Goal: Information Seeking & Learning: Check status

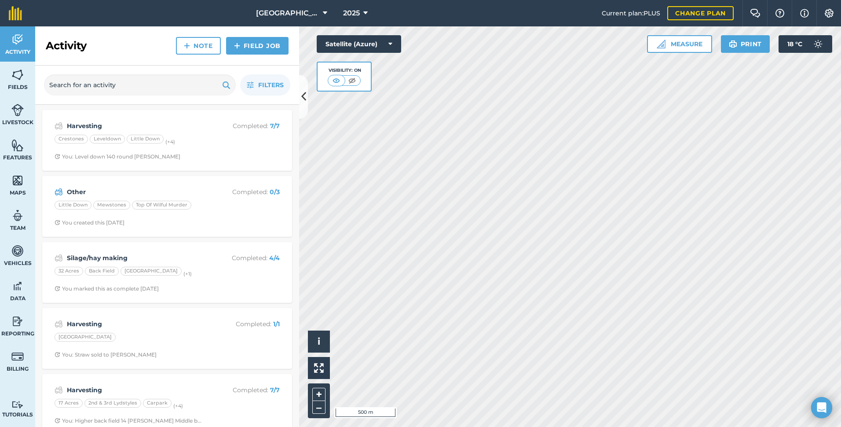
scroll to position [44, 0]
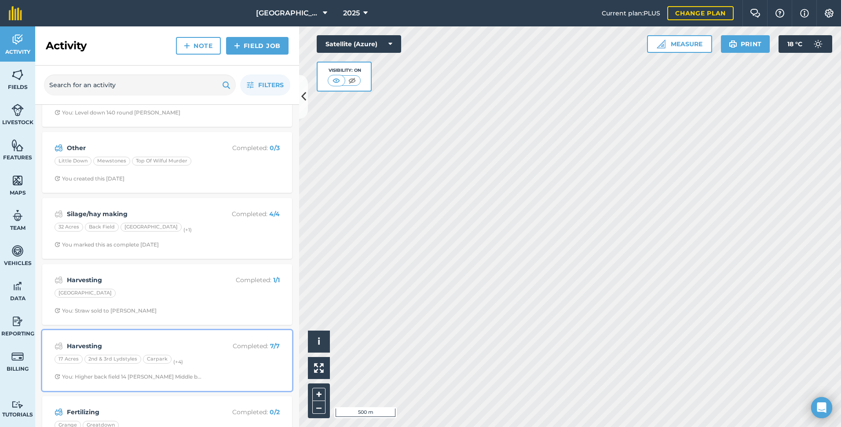
click at [216, 365] on div "17 Acres 2nd & 3rd Lydstyles Carpark (+ 4 )" at bounding box center [167, 359] width 225 height 11
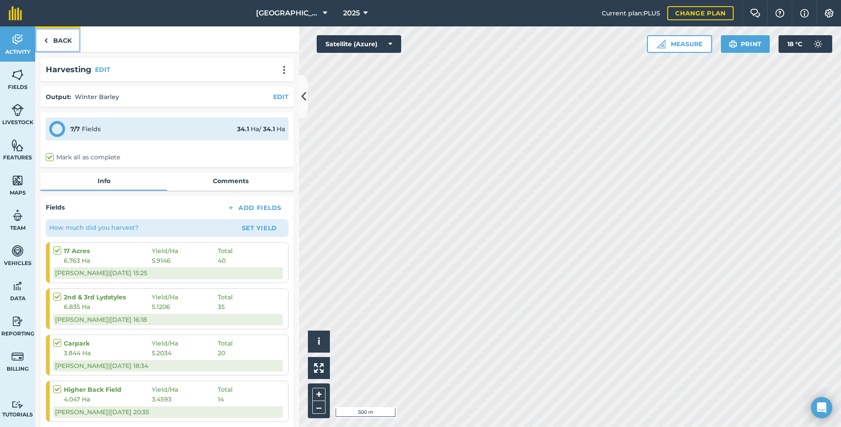
click at [63, 42] on link "Back" at bounding box center [57, 39] width 45 height 26
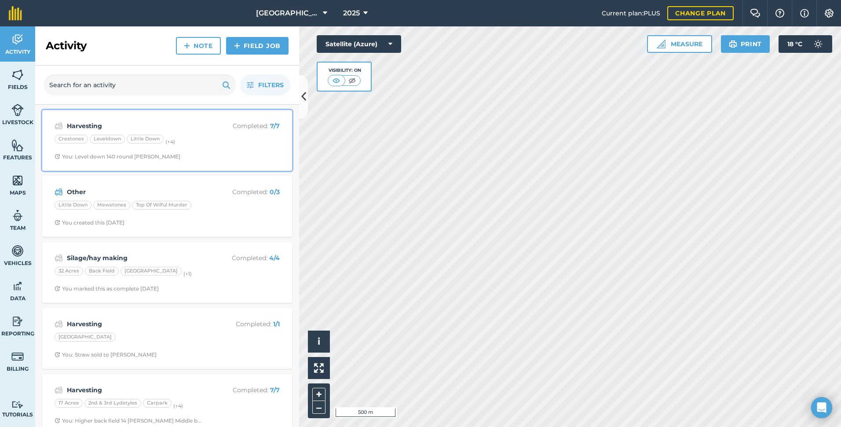
click at [226, 146] on div "Harvesting Completed : 7 / 7 Crestones Leveldown Little Down (+ 4 ) You: Level …" at bounding box center [166, 140] width 239 height 50
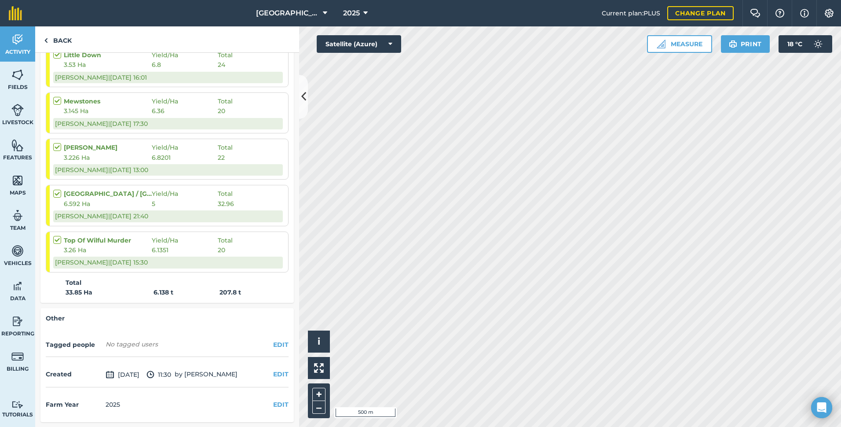
scroll to position [288, 0]
click at [63, 44] on link "Back" at bounding box center [57, 39] width 45 height 26
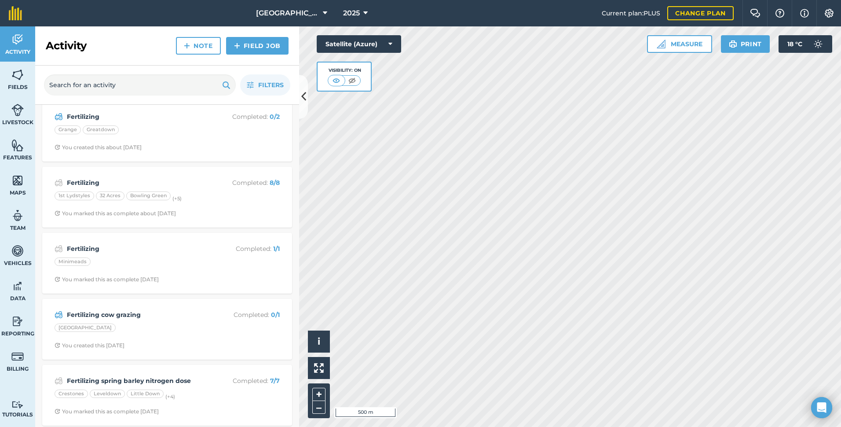
scroll to position [352, 0]
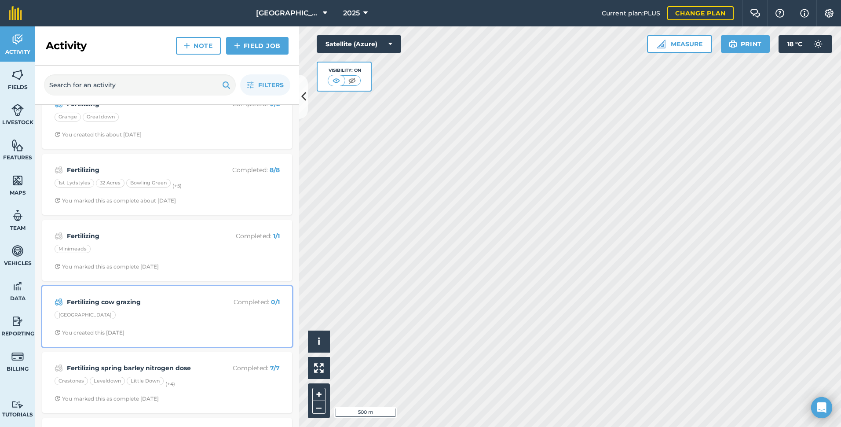
click at [181, 310] on div "Fertilizing cow grazing Completed : 0 / 1 South park You created this [DATE]" at bounding box center [166, 316] width 239 height 50
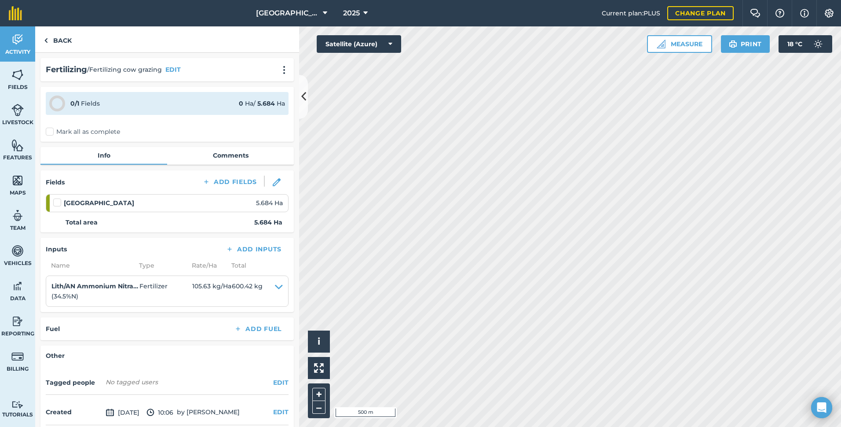
scroll to position [68, 0]
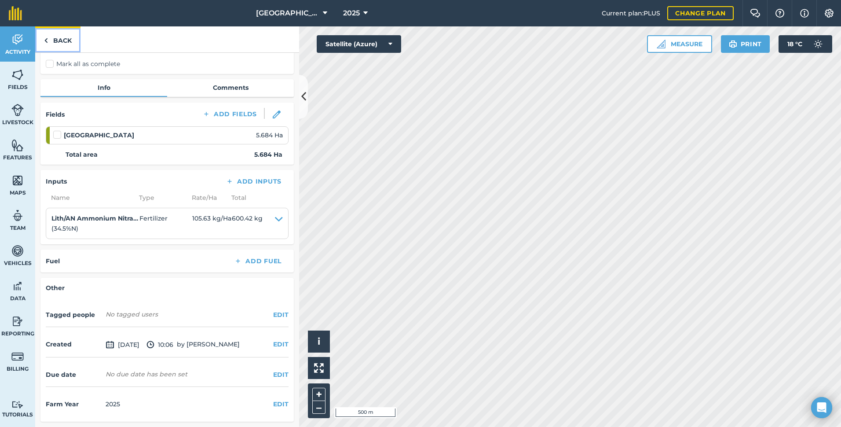
click at [70, 43] on link "Back" at bounding box center [57, 39] width 45 height 26
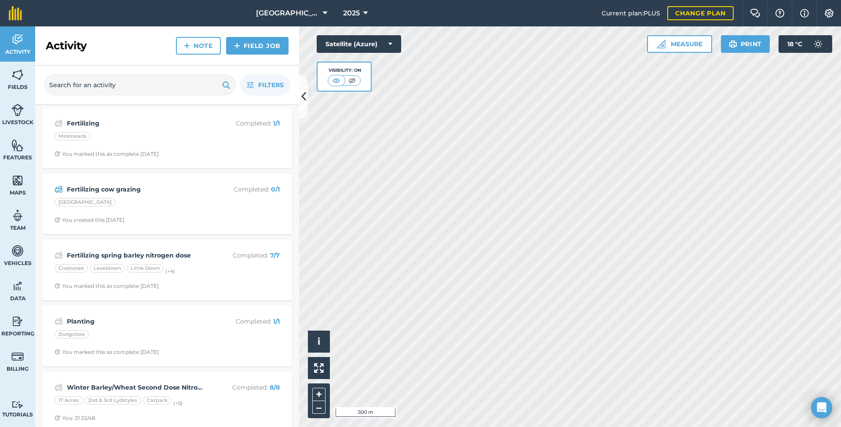
scroll to position [484, 0]
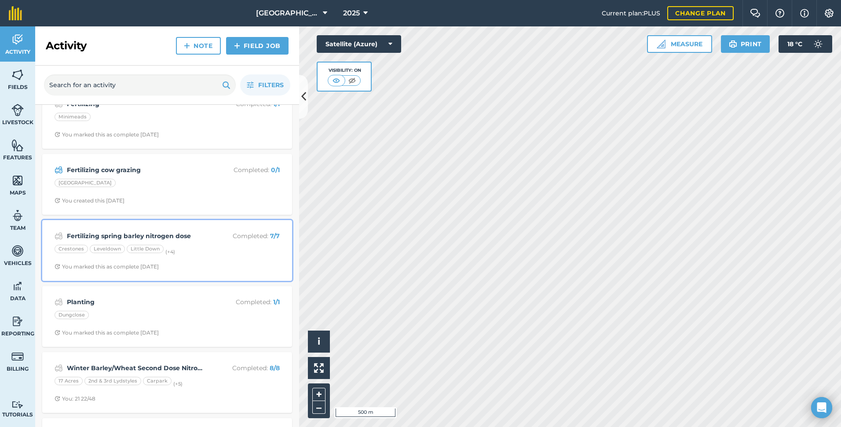
click at [207, 254] on div "Crestones Leveldown Little Down (+ 4 )" at bounding box center [167, 249] width 225 height 11
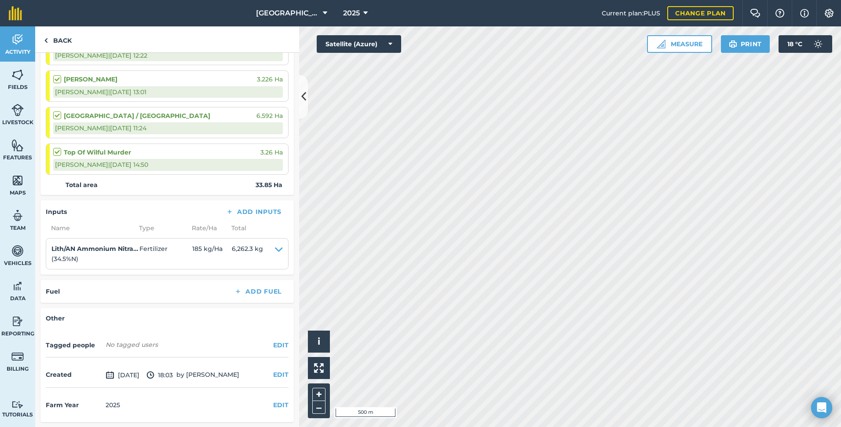
scroll to position [270, 0]
click at [66, 40] on link "Back" at bounding box center [57, 39] width 45 height 26
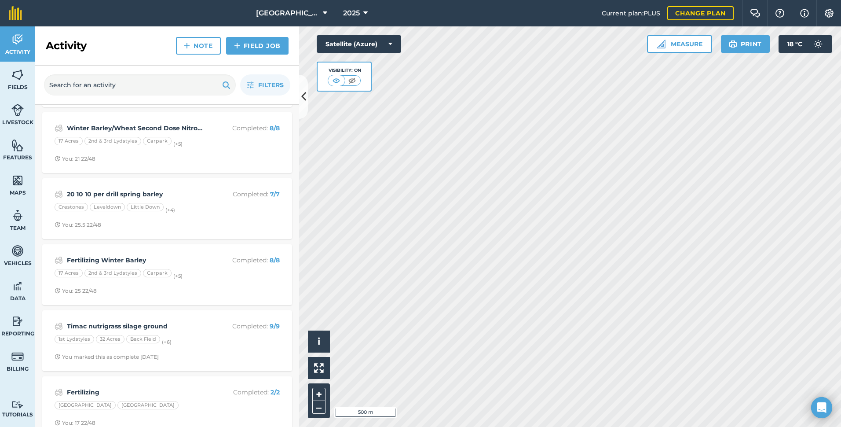
scroll to position [747, 0]
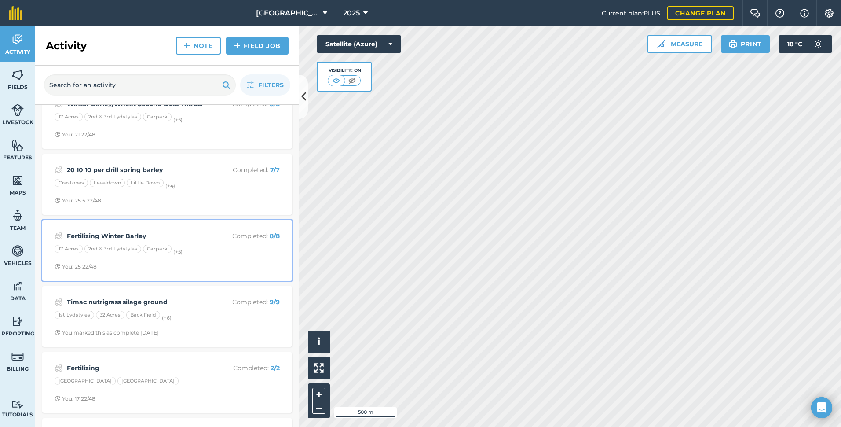
click at [189, 246] on div "17 Acres 2nd & 3rd Lydstyles Carpark (+ 5 )" at bounding box center [167, 249] width 225 height 11
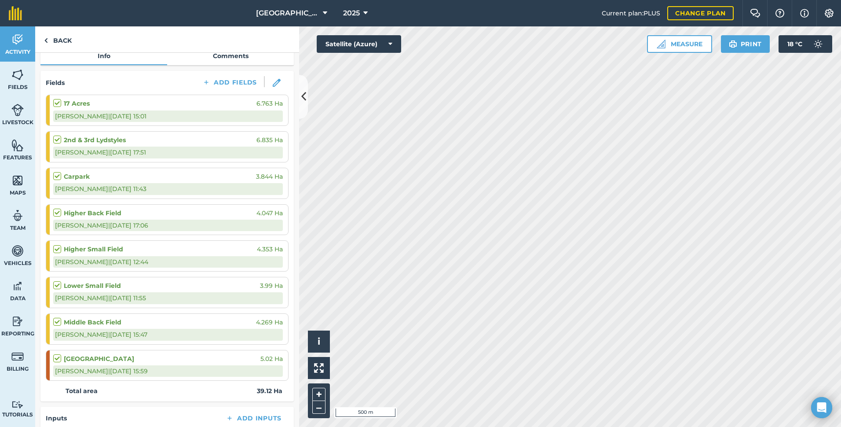
scroll to position [86, 0]
